Goal: Task Accomplishment & Management: Manage account settings

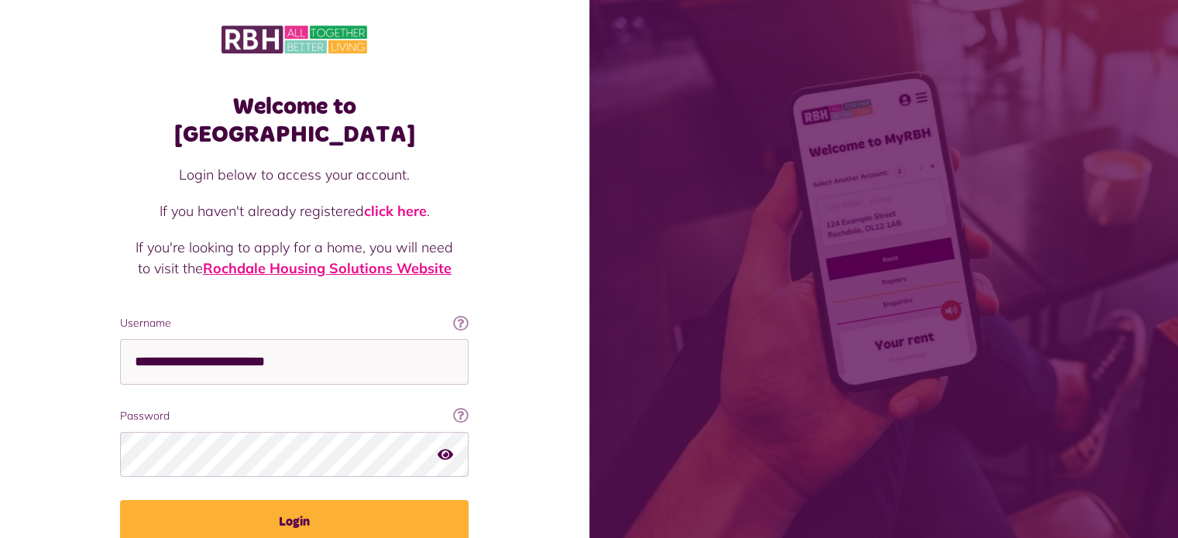
click at [344, 259] on link "Rochdale Housing Solutions Website" at bounding box center [327, 268] width 249 height 18
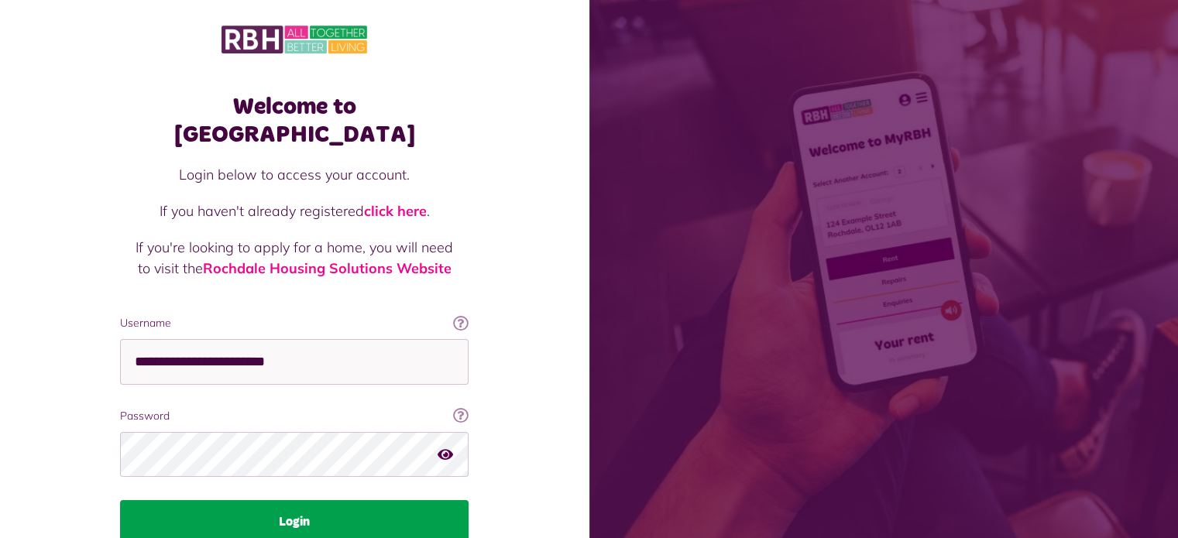
click at [282, 500] on button "Login" at bounding box center [294, 521] width 348 height 43
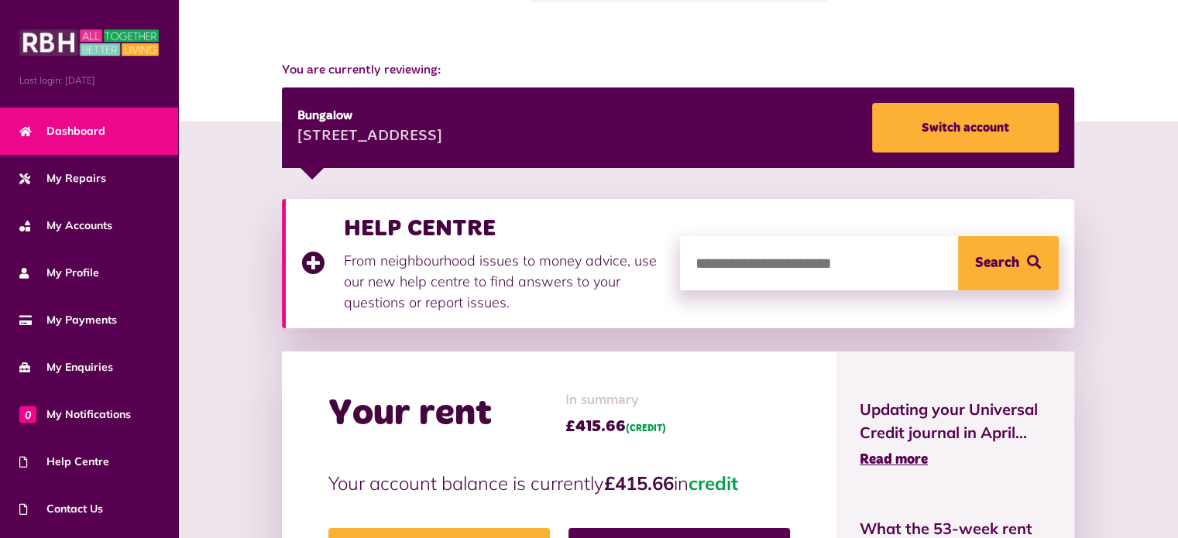
scroll to position [170, 0]
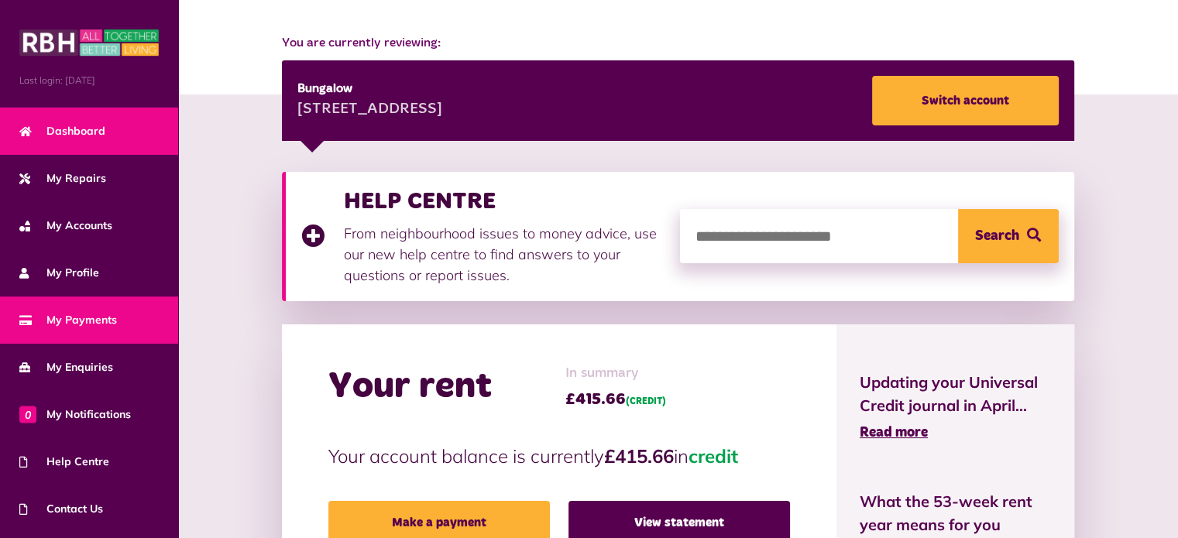
click at [77, 318] on span "My Payments" at bounding box center [68, 320] width 98 height 16
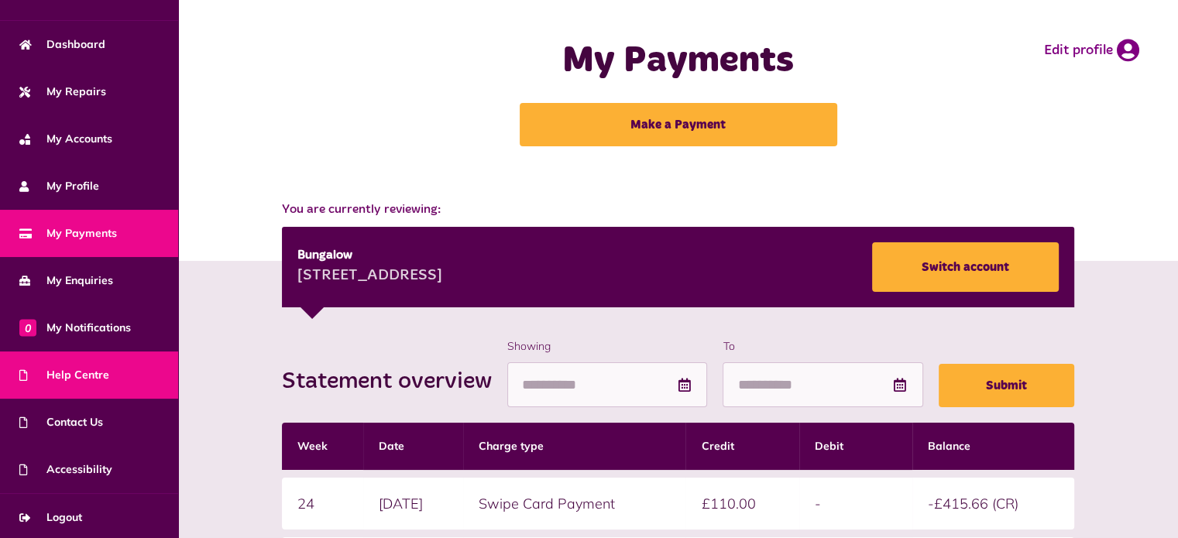
scroll to position [87, 0]
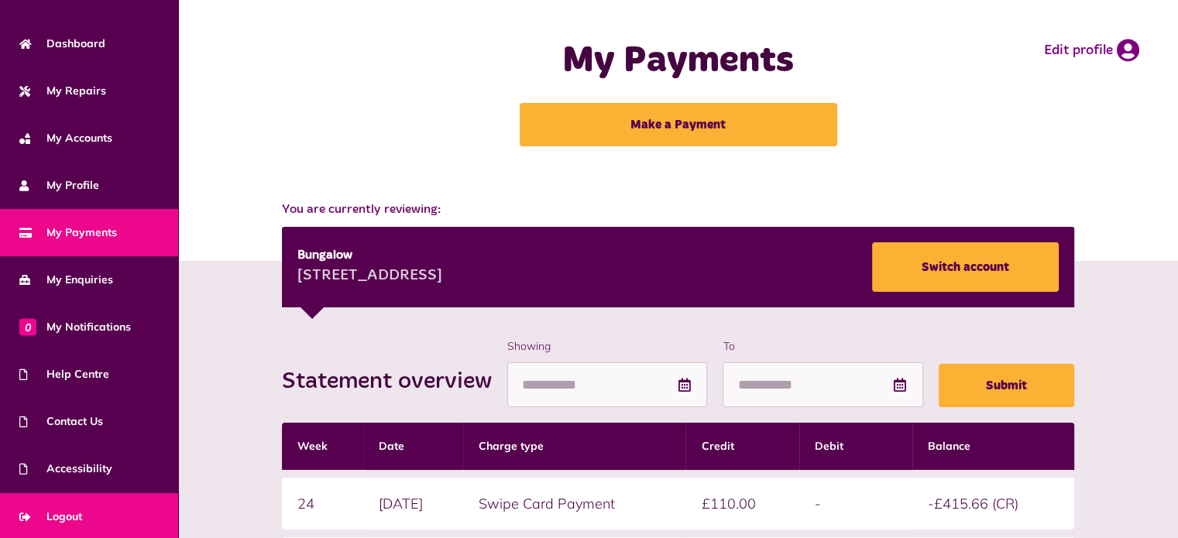
click at [81, 509] on span "Logout" at bounding box center [50, 517] width 63 height 16
